Goal: Transaction & Acquisition: Purchase product/service

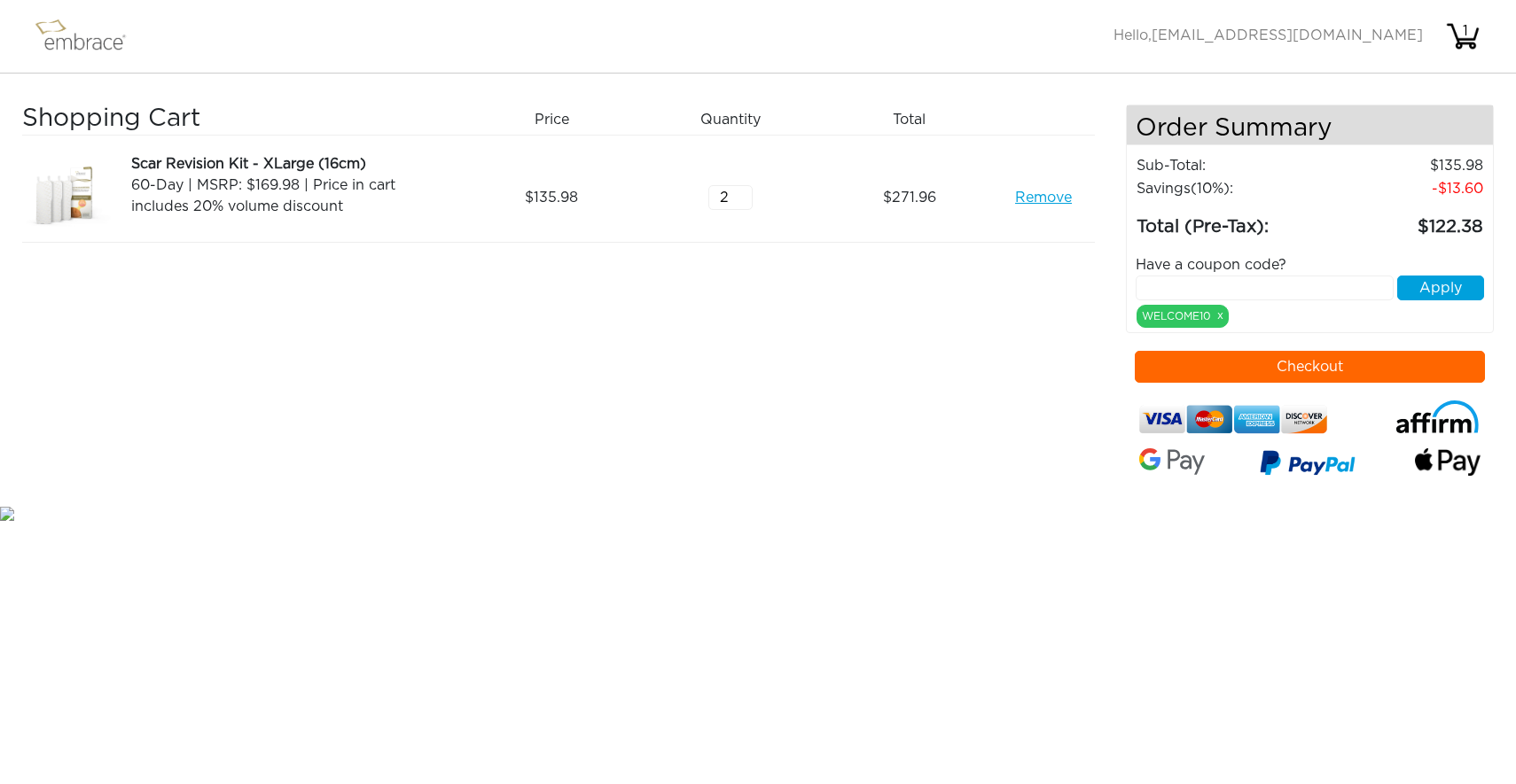
click at [743, 189] on input "2" at bounding box center [730, 198] width 45 height 25
type input "1"
click at [743, 200] on input "1" at bounding box center [730, 198] width 45 height 25
click at [1373, 353] on button "Checkout" at bounding box center [1309, 367] width 350 height 32
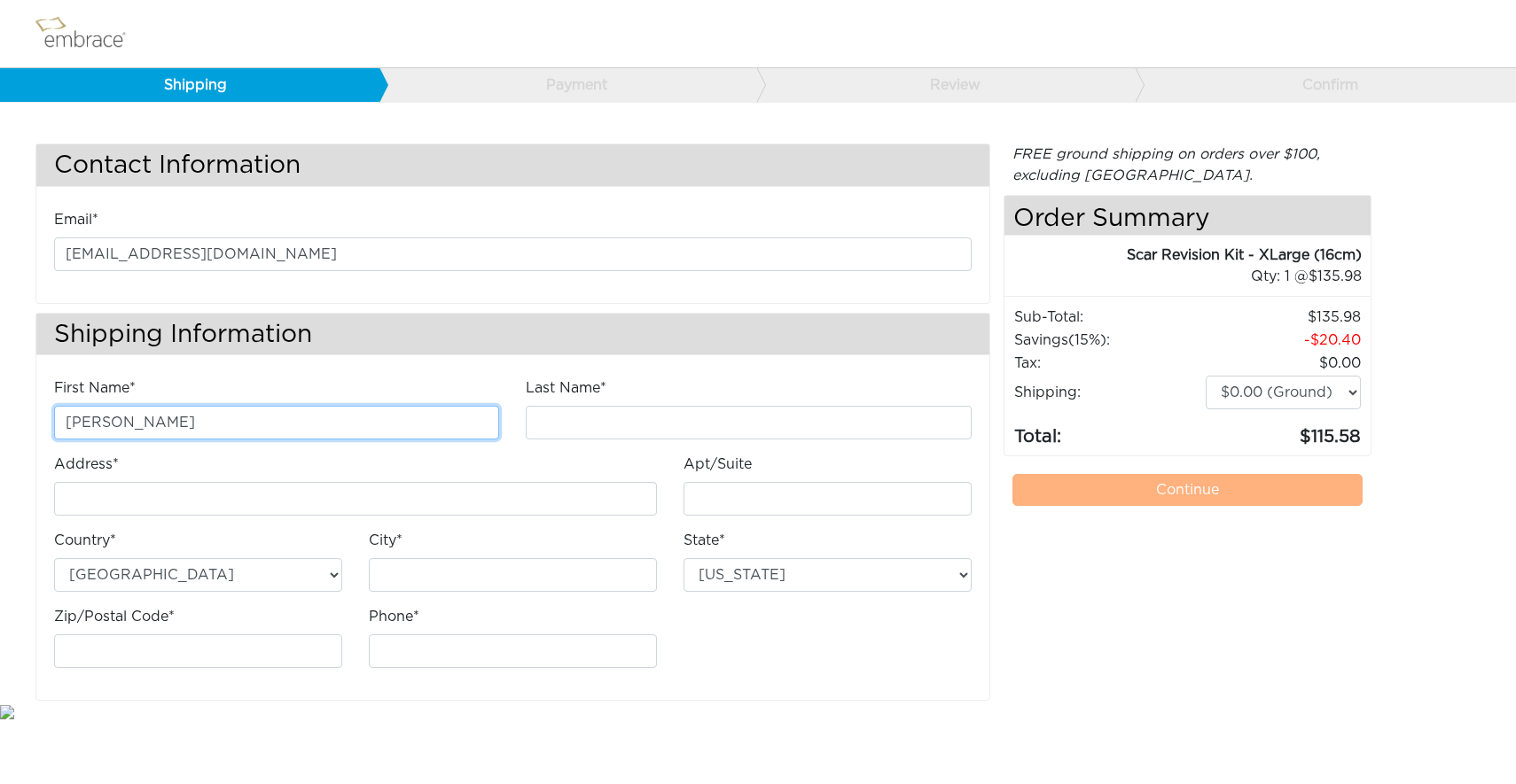
type input "Heather"
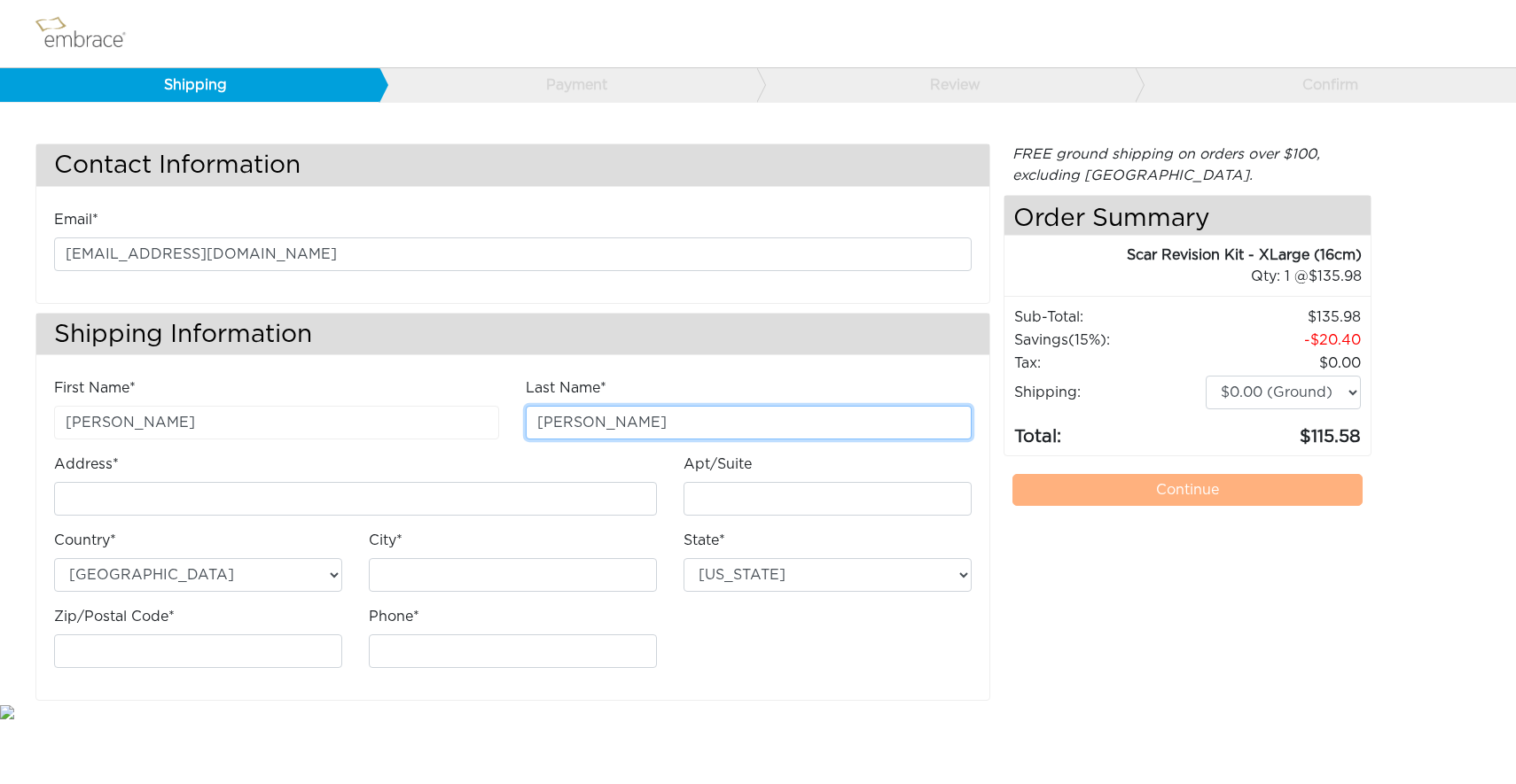
type input "McGuire"
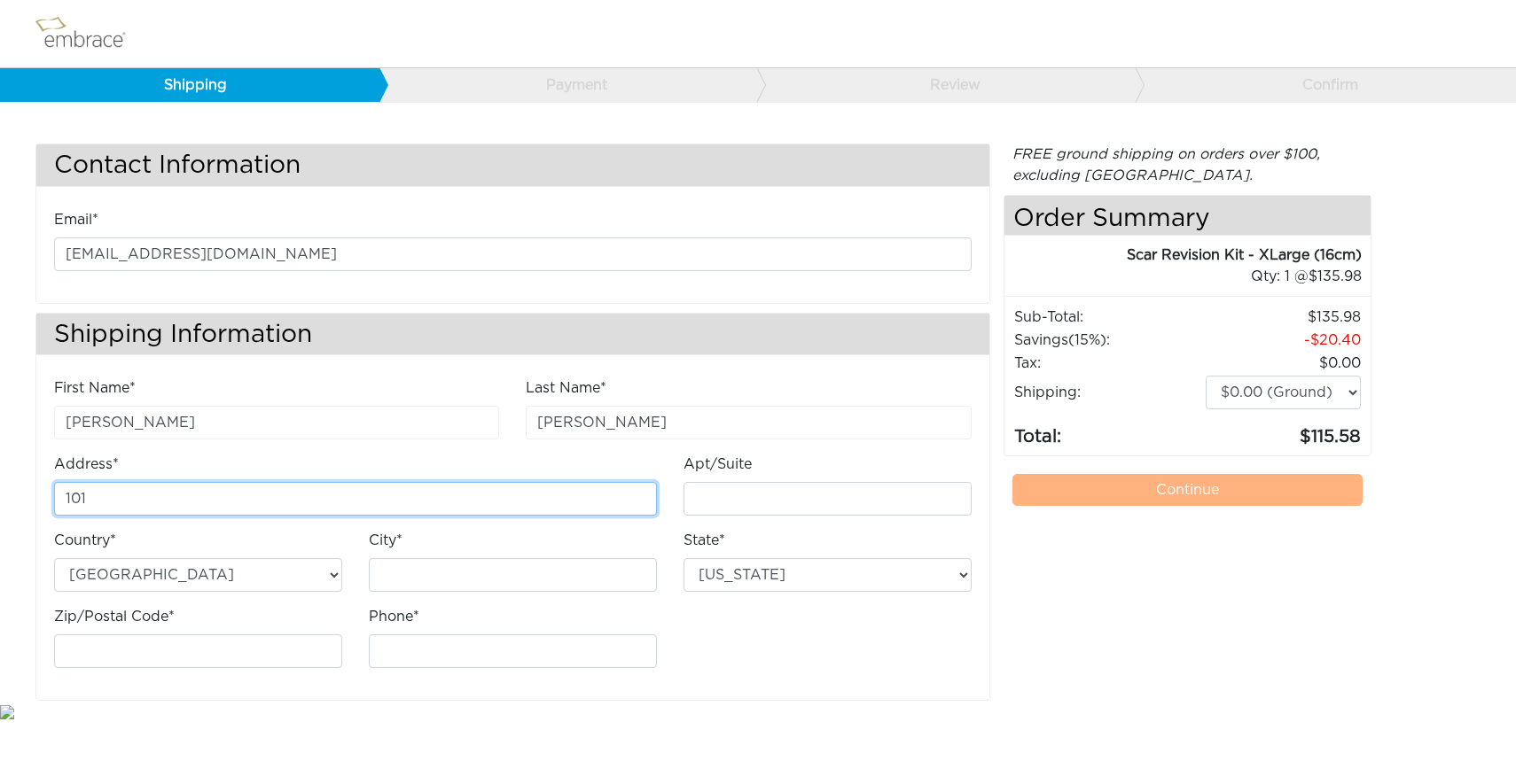
type input "1014"
type input "1014 Via Sorrento"
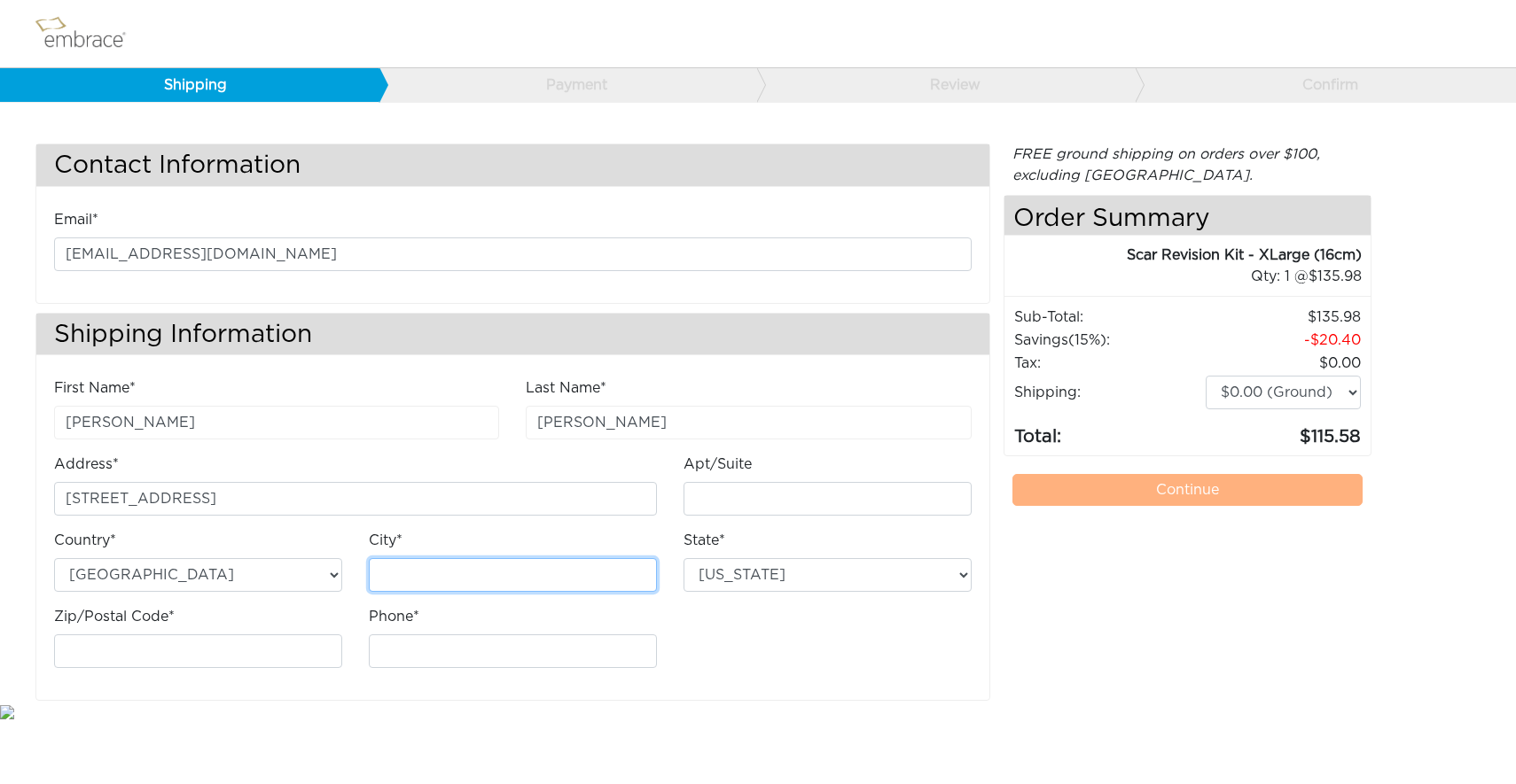
type input "Newbury Park"
select select "CA"
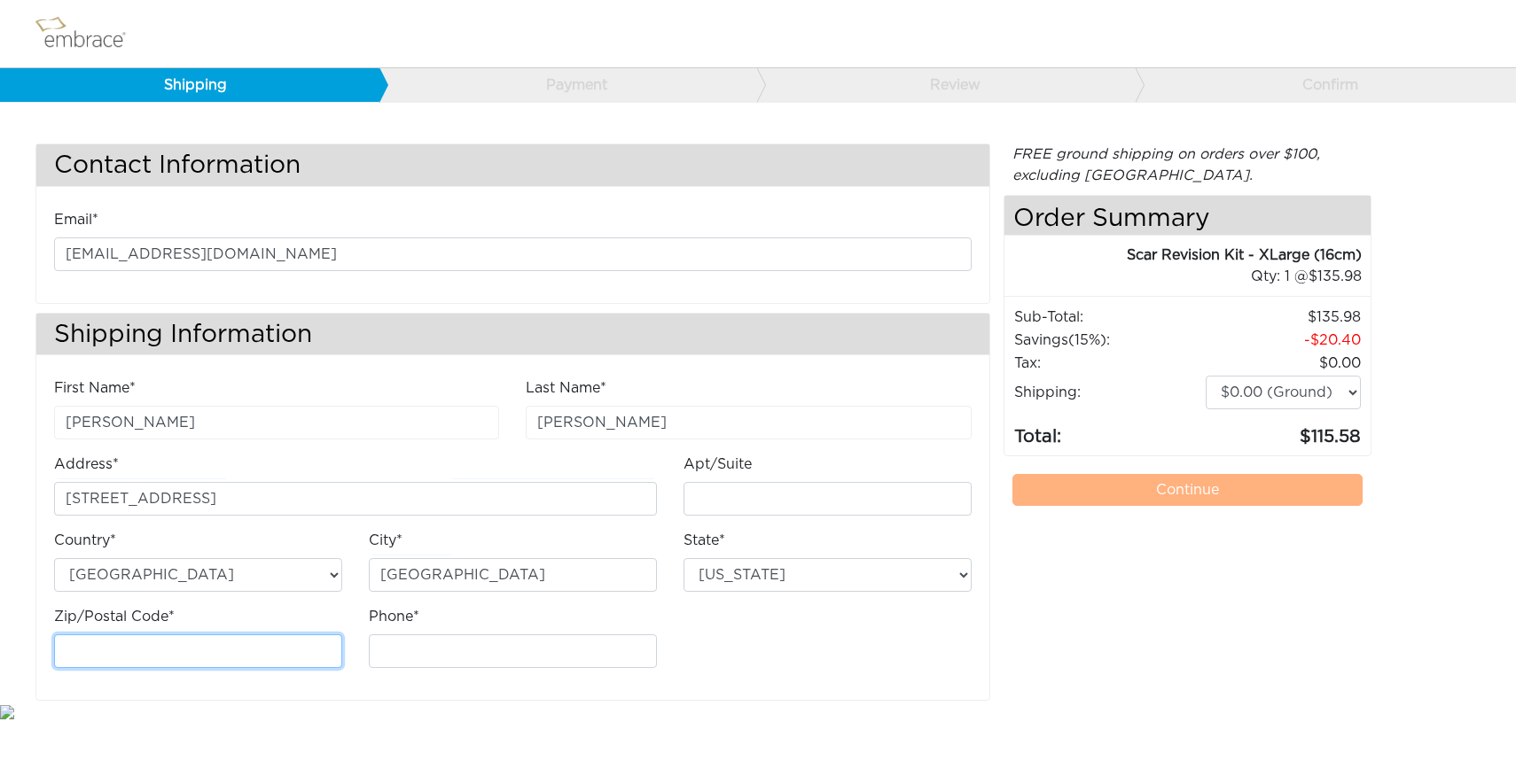
type input "91320"
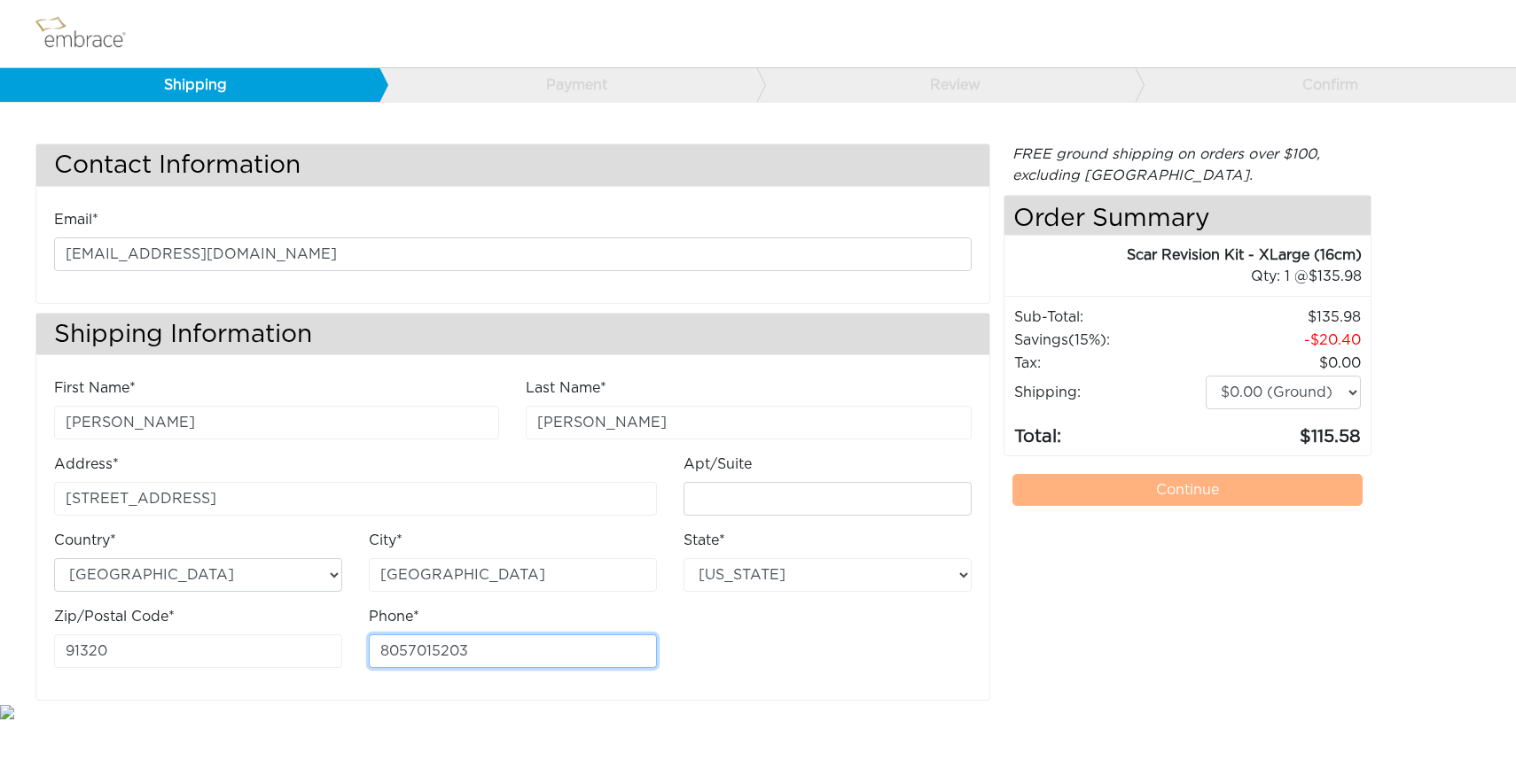
type input "8057015203"
click at [765, 686] on div "First Name* Heather Last Name* McGuire Address* 1014 Via Sorrento Apt/Suite Cou…" at bounding box center [512, 539] width 953 height 323
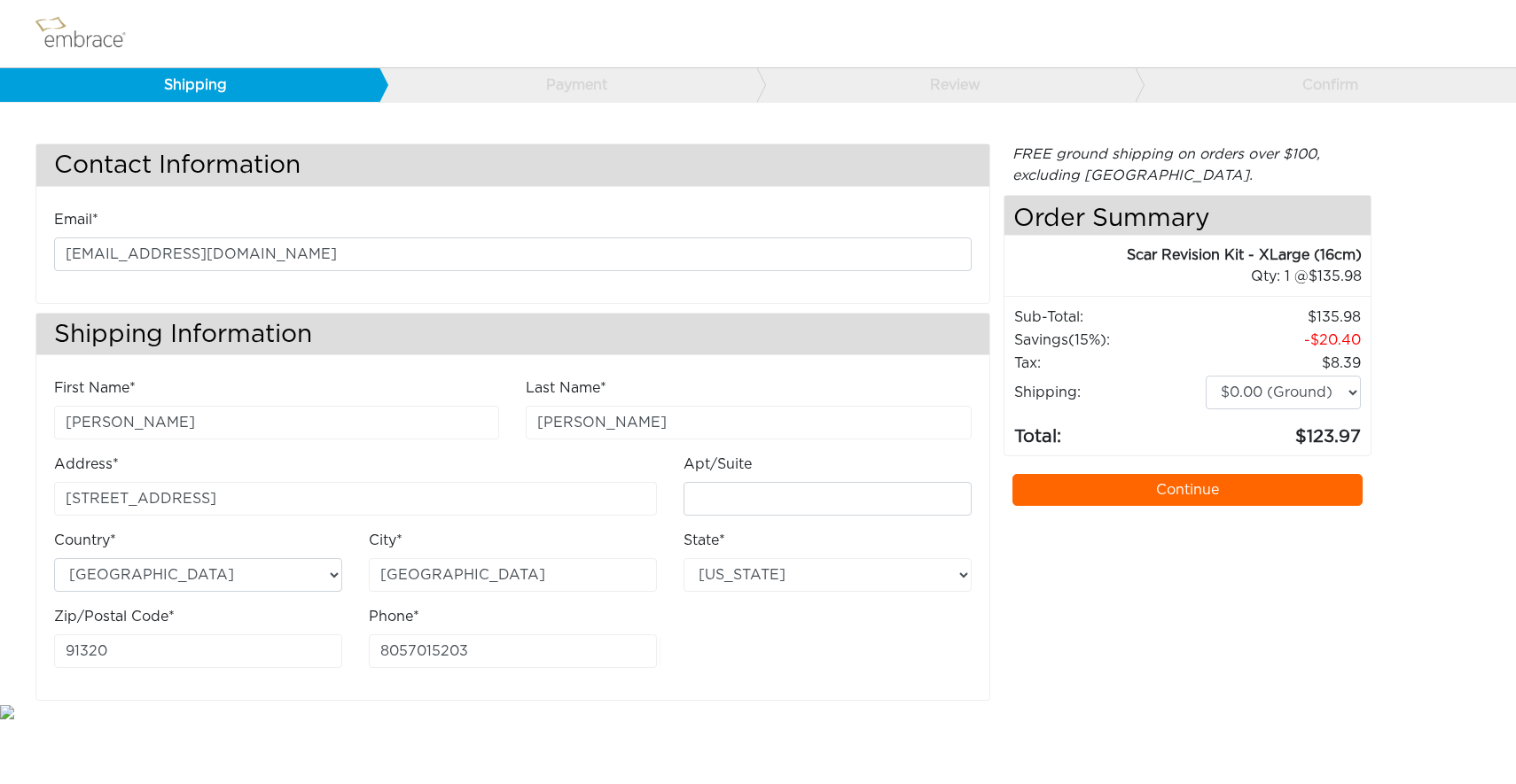
click at [1095, 495] on link "Continue" at bounding box center [1188, 490] width 350 height 32
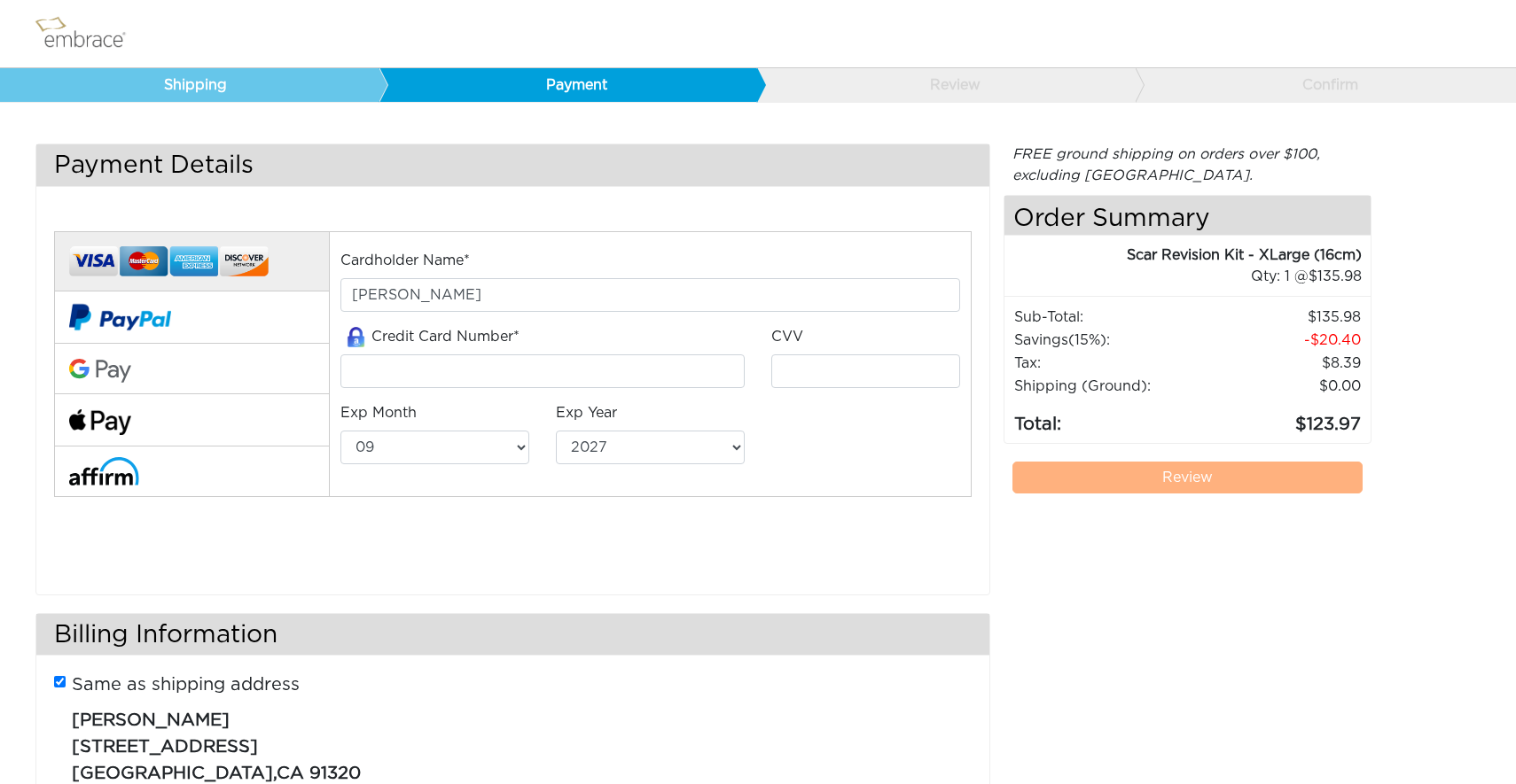
select select "9"
select select "2027"
click at [116, 422] on img at bounding box center [100, 421] width 62 height 26
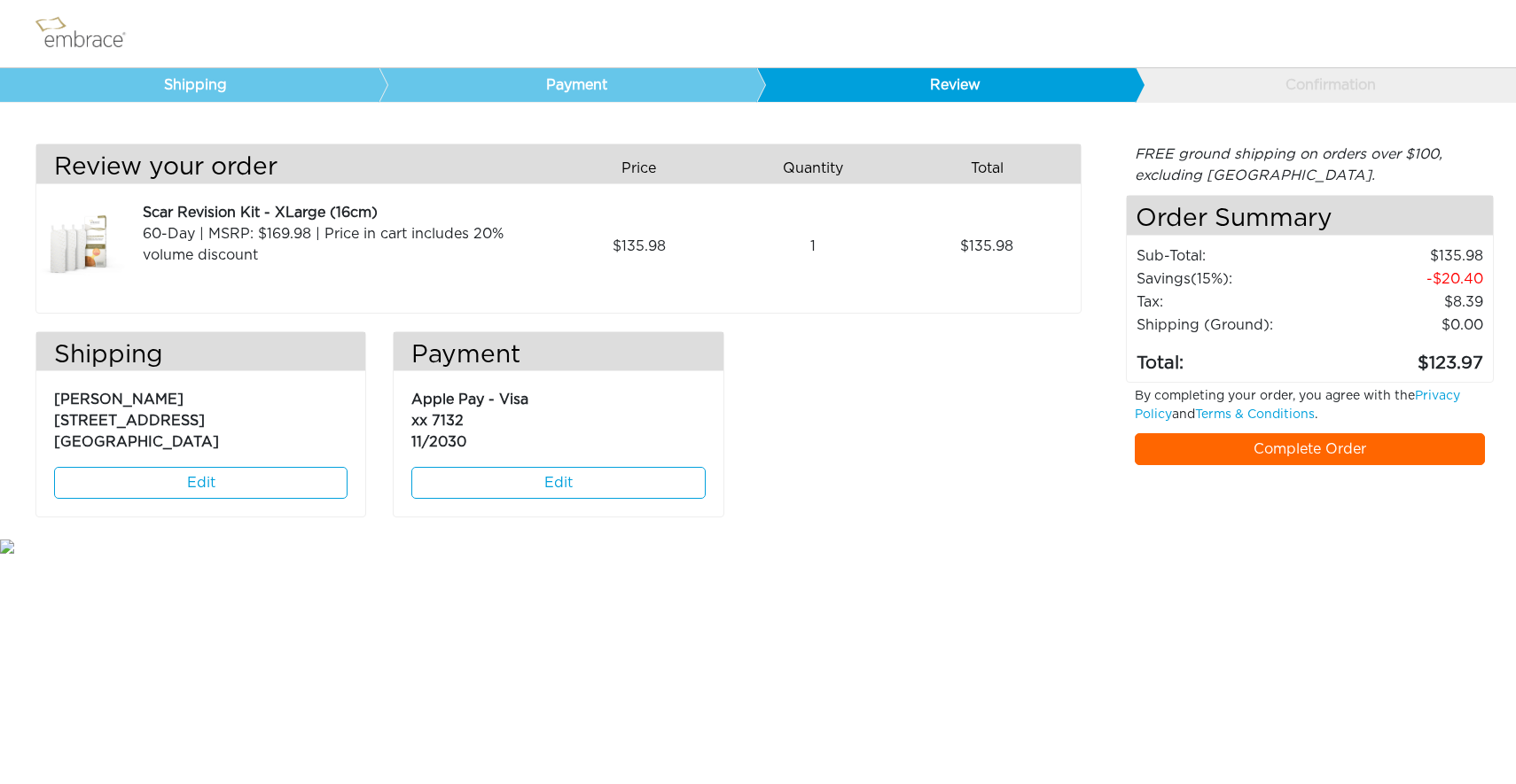
click at [1192, 449] on link "Complete Order" at bounding box center [1309, 449] width 350 height 32
